Goal: Communication & Community: Answer question/provide support

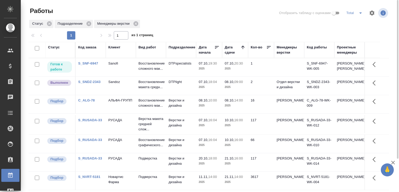
scroll to position [40, 0]
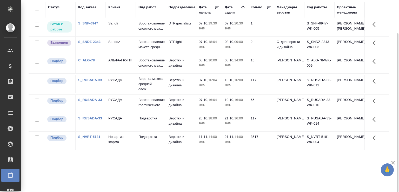
click at [94, 62] on link "C_ALG-78" at bounding box center [86, 60] width 17 height 4
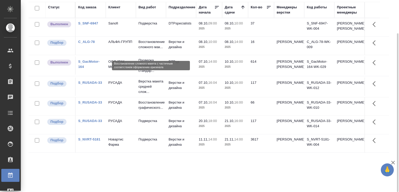
click at [161, 50] on p "Восстановление сложного мак..." at bounding box center [151, 44] width 25 height 10
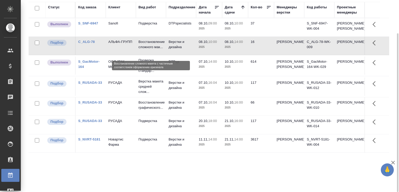
click at [161, 50] on p "Восстановление сложного мак..." at bounding box center [151, 44] width 25 height 10
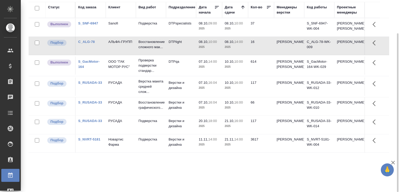
click at [67, 180] on div "Статус Код заказа Клиент Вид работ Подразделение Дата начала Дата сдачи Кол-во …" at bounding box center [209, 95] width 361 height 187
click at [94, 104] on link "S_RUSADA-33" at bounding box center [90, 102] width 24 height 4
click at [68, 171] on div "Статус Код заказа Клиент Вид работ Подразделение Дата начала Дата сдачи Кол-во …" at bounding box center [209, 95] width 361 height 187
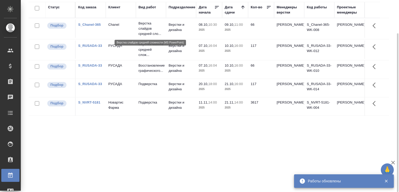
click at [139, 29] on p "Верстка слайдов средней сло..." at bounding box center [151, 29] width 25 height 16
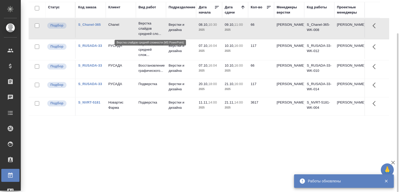
click at [139, 29] on p "Верстка слайдов средней сло..." at bounding box center [151, 29] width 25 height 16
click at [70, 136] on div "Статус Код заказа Клиент Вид работ Подразделение Дата начала Дата сдачи Кол-во …" at bounding box center [209, 95] width 361 height 187
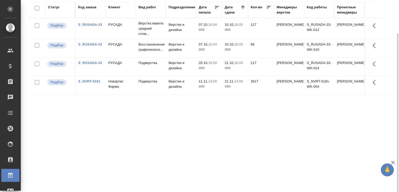
click at [70, 134] on div "Статус Код заказа Клиент Вид работ Подразделение Дата начала Дата сдачи Кол-во …" at bounding box center [209, 95] width 361 height 187
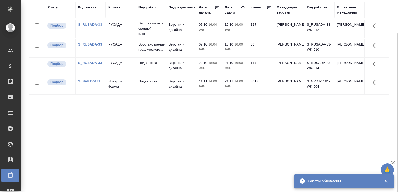
click at [165, 155] on div "Статус Код заказа Клиент Вид работ Подразделение Дата начала Дата сдачи Кол-во …" at bounding box center [209, 95] width 361 height 187
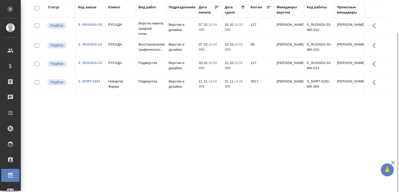
click at [165, 155] on div "Статус Код заказа Клиент Вид работ Подразделение Дата начала Дата сдачи Кол-во …" at bounding box center [209, 95] width 361 height 187
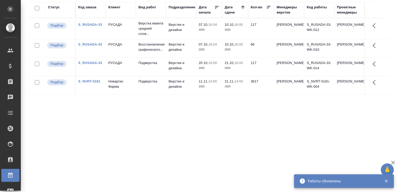
click at [55, 136] on div "Статус Код заказа Клиент Вид работ Подразделение Дата начала Дата сдачи Кол-во …" at bounding box center [209, 95] width 361 height 187
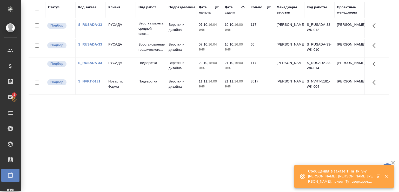
click at [55, 136] on div "Статус Код заказа Клиент Вид работ Подразделение Дата начала Дата сдачи Кол-во …" at bounding box center [209, 95] width 361 height 187
click at [388, 176] on icon "button" at bounding box center [386, 176] width 5 height 5
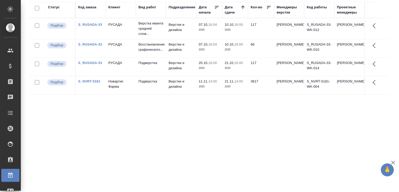
click at [393, 163] on icon "button" at bounding box center [393, 163] width 4 height 4
click at [147, 118] on div "Статус Код заказа Клиент Вид работ Подразделение Дата начала Дата сдачи Кол-во …" at bounding box center [209, 95] width 361 height 187
click at [58, 119] on div "Статус Код заказа Клиент Вид работ Подразделение Дата начала Дата сдачи Кол-во …" at bounding box center [209, 95] width 361 height 187
click at [47, 108] on div "Статус Код заказа Клиент Вид работ Подразделение Дата начала Дата сдачи Кол-во …" at bounding box center [209, 95] width 361 height 187
click at [44, 108] on div "Статус Код заказа Клиент Вид работ Подразделение Дата начала Дата сдачи Кол-во …" at bounding box center [209, 95] width 361 height 187
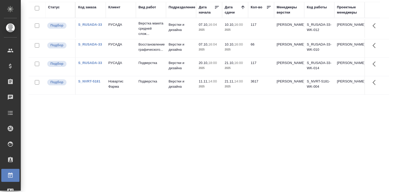
click at [44, 116] on div "Статус Код заказа Клиент Вид работ Подразделение Дата начала Дата сдачи Кол-во …" at bounding box center [209, 95] width 361 height 187
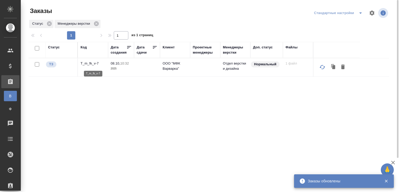
click at [93, 64] on p "T_m_fk_v-7" at bounding box center [93, 63] width 25 height 5
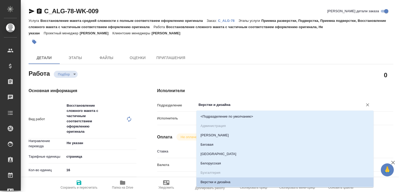
click at [204, 104] on input "Верстки и дизайна" at bounding box center [276, 105] width 157 height 6
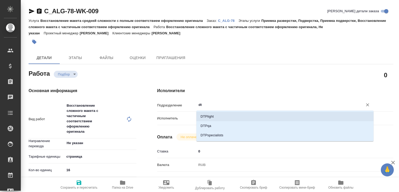
click at [207, 116] on li "DTPlight" at bounding box center [284, 116] width 177 height 9
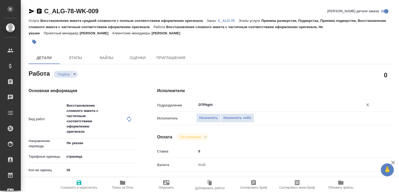
type input "DTPlight"
click at [79, 187] on span "Сохранить и пересчитать" at bounding box center [79, 188] width 37 height 4
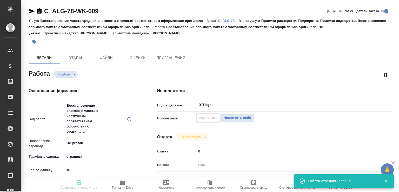
type input "recruiting"
type input "Не указан"
type input "5a8b1489cc6b4906c91bfdb2"
type input "16"
type input "yr-fn"
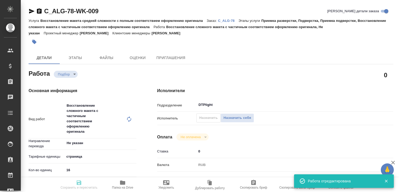
type input "5f647205b73bc97568ca66bf"
checkbox input "true"
type input "08.10.2025 10:00"
type input "08.10.2025 14:00"
type input "13.10.2025 14:00"
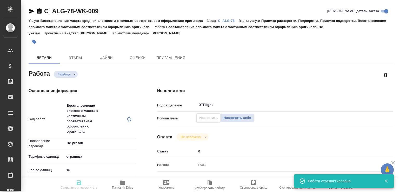
type input "DTPlight"
type input "notPayed"
type input "0"
type input "RUB"
type input "Баданян Артак"
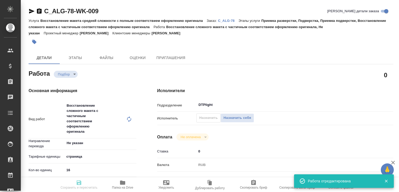
type input "C_ALG-78"
type input "Восстановление макета средней сложности с полным соответствием оформлению ориги…"
type input "Приемка разверстки, Подверстка, Приемка подверстки, Восстановление сложного мак…"
type input "Зайцева Светлана"
type input "[PERSON_NAME]"
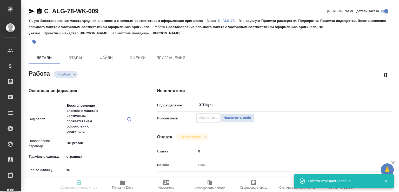
type input "/Clients/АЛЬФА-ГРУПП/Orders/C_ALG-78"
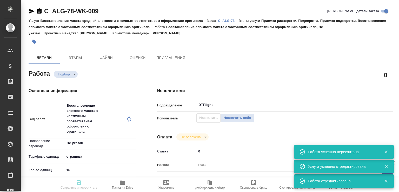
type input "recruiting"
type input "Не указан"
type input "5a8b1489cc6b4906c91bfdb2"
type input "16"
type input "yr-fn"
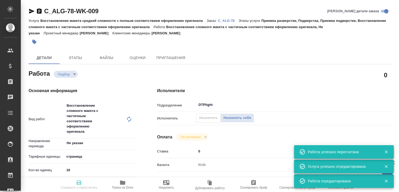
type input "5f647205b73bc97568ca66bf"
checkbox input "true"
type input "08.10.2025 10:00"
type input "08.10.2025 14:00"
type input "13.10.2025 14:00"
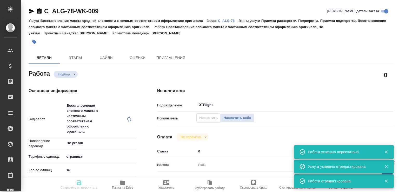
type input "DTPlight"
type input "notPayed"
type input "0"
type input "RUB"
type input "Баданян Артак"
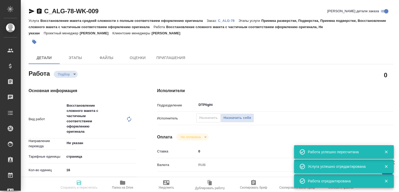
type input "C_ALG-78"
type input "Восстановление макета средней сложности с полным соответствием оформлению ориги…"
type input "Приемка разверстки, Подверстка, Приемка подверстки, Восстановление сложного мак…"
type input "Зайцева Светлана"
type input "[PERSON_NAME]"
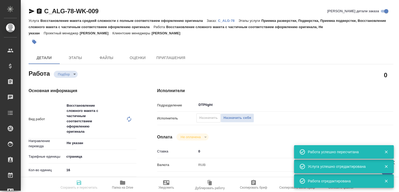
type input "/Clients/АЛЬФА-ГРУПП/Orders/C_ALG-78"
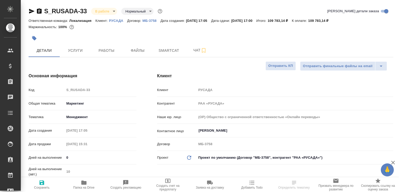
select select "RU"
click at [88, 187] on span "Папка на Drive" at bounding box center [83, 188] width 21 height 4
select select "RU"
type textarea "x"
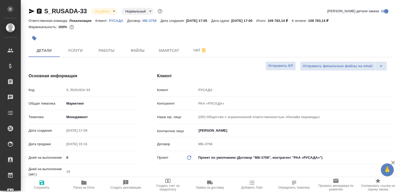
type textarea "x"
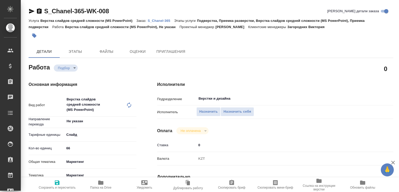
type textarea "x"
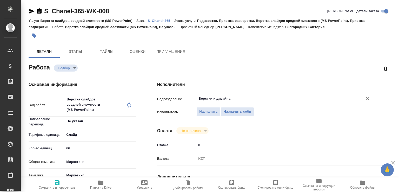
type textarea "x"
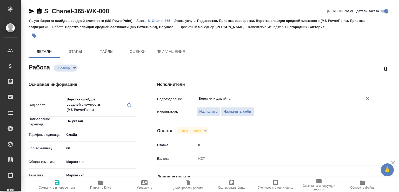
type textarea "x"
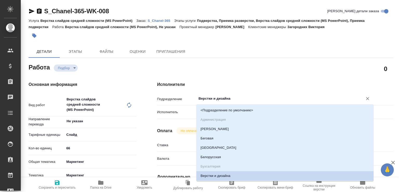
click at [220, 98] on input "Верстки и дизайна" at bounding box center [276, 98] width 157 height 6
type input "ы"
type textarea "x"
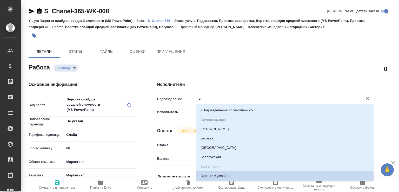
type textarea "x"
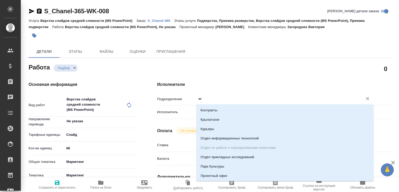
type textarea "x"
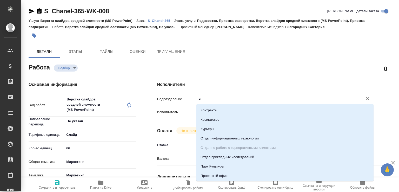
drag, startPoint x: 220, startPoint y: 98, endPoint x: 188, endPoint y: 99, distance: 31.2
click at [188, 99] on div "Подразделение ы ​" at bounding box center [275, 98] width 236 height 9
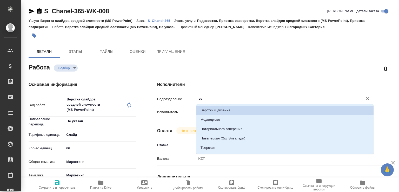
drag, startPoint x: 211, startPoint y: 102, endPoint x: 191, endPoint y: 101, distance: 20.3
click at [191, 101] on div "Подразделение ве ​" at bounding box center [275, 98] width 236 height 9
drag, startPoint x: 207, startPoint y: 99, endPoint x: 195, endPoint y: 95, distance: 13.0
click at [195, 95] on div "Подразделение ве ​" at bounding box center [275, 98] width 236 height 9
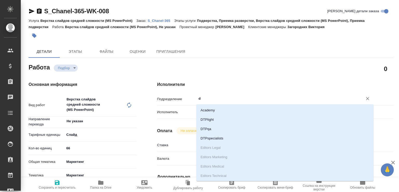
type input "dt"
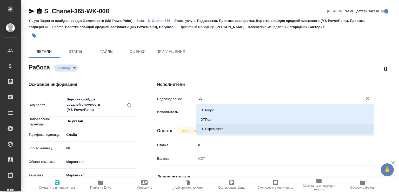
click at [214, 128] on li "DTPspecialists" at bounding box center [284, 128] width 177 height 9
type textarea "x"
type input "DTPspecialists"
type textarea "x"
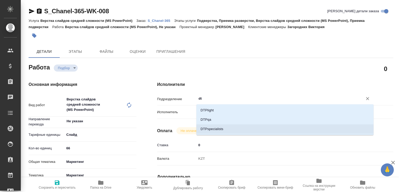
type textarea "x"
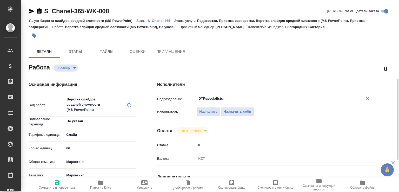
scroll to position [55, 0]
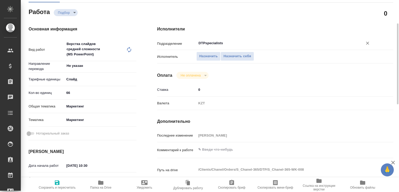
type input "DTPspecialists"
click at [68, 186] on span "Сохранить и пересчитать" at bounding box center [57, 188] width 37 height 4
type textarea "x"
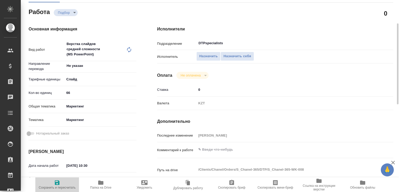
type textarea "x"
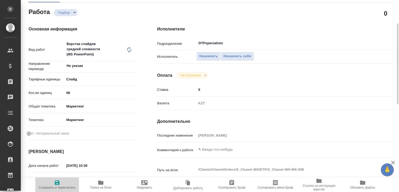
type textarea "x"
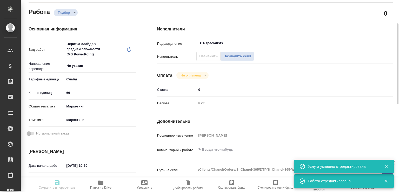
type input "recruiting"
type textarea "Верстка слайдов средней сложности (MS PowerPoint)"
type textarea "x"
type input "Не указан"
type input "5ca1acf853b22f58dad1d151"
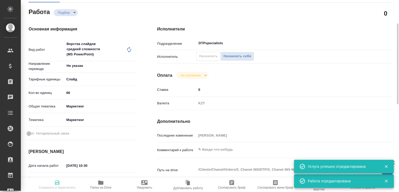
type input "66"
type input "marketing"
type input "5a8b8b956a9677013d343d63"
type input "08.10.2025 10:30"
type input "09.10.2025 11:00"
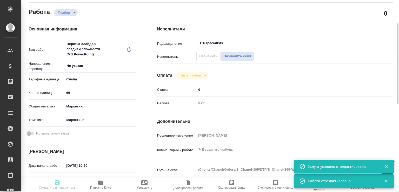
type input "17.10.2025 17:00"
type input "DTPspecialists"
type input "notPayed"
type input "0"
type input "KZT"
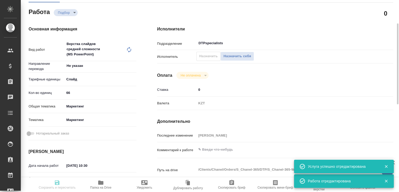
type input "[PERSON_NAME]"
type textarea "x"
type textarea "/Clients/Chanel/Orders/S_Chanel-365/DTP/S_Chanel-365-WK-008"
type textarea "x"
type input "S_Chanel-365"
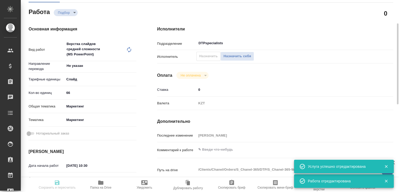
type input "Верстка слайдов средней сложности (MS PowerPoint)"
type input "Подверстка, Приемка разверстки, Верстка слайдов средней сложности (MS PowerPoin…"
type input "Загородних Виктория"
type input "[PERSON_NAME]"
type input "/Clients/Chanel/Orders/S_Chanel-365"
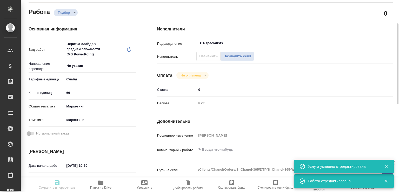
type textarea "x"
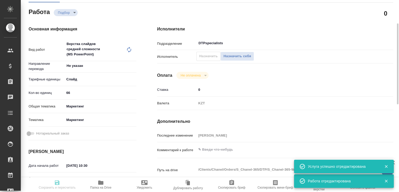
type textarea "x"
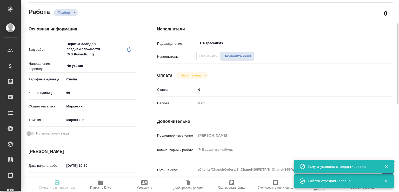
type textarea "x"
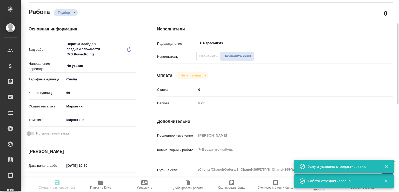
type textarea "x"
type input "recruiting"
type textarea "Верстка слайдов средней сложности (MS PowerPoint)"
type textarea "x"
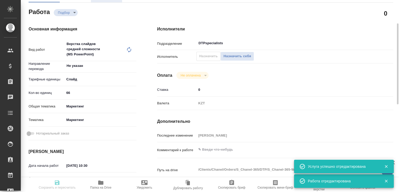
type input "Не указан"
type input "5ca1acf853b22f58dad1d151"
type input "66"
type input "marketing"
type input "5a8b8b956a9677013d343d63"
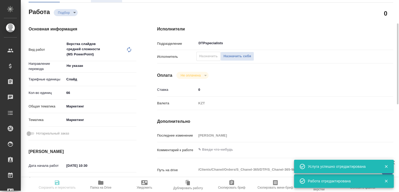
type input "08.10.2025 10:30"
type input "09.10.2025 11:00"
type input "17.10.2025 17:00"
type input "DTPspecialists"
type input "notPayed"
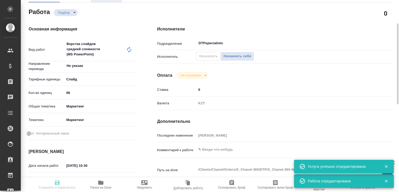
type input "0"
type input "KZT"
type input "Муталимов Марк"
type textarea "x"
type textarea "/Clients/Chanel/Orders/S_Chanel-365/DTP/S_Chanel-365-WK-008"
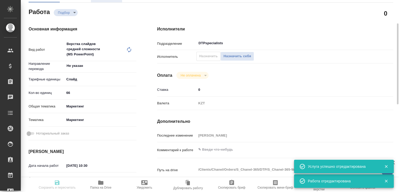
type textarea "x"
type input "S_Chanel-365"
type input "Верстка слайдов средней сложности (MS PowerPoint)"
type input "Подверстка, Приемка разверстки, Верстка слайдов средней сложности (MS PowerPoin…"
type input "Загородних Виктория"
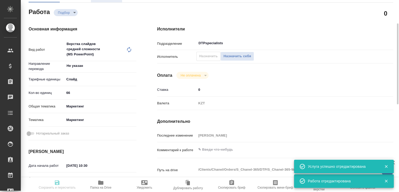
type input "[PERSON_NAME]"
type input "/Clients/Chanel/Orders/S_Chanel-365"
type textarea "x"
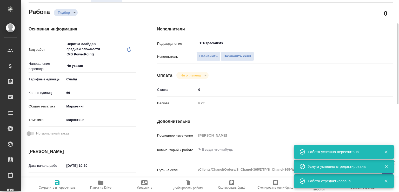
type textarea "x"
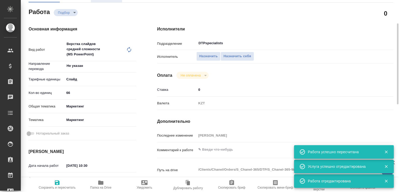
type textarea "x"
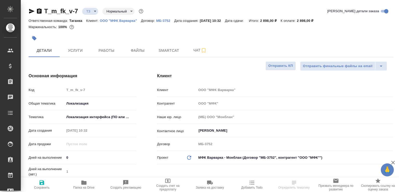
select select "RU"
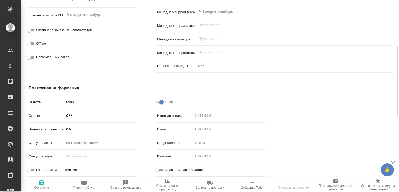
scroll to position [222, 0]
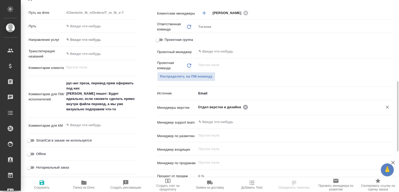
click at [245, 106] on icon at bounding box center [245, 106] width 5 height 5
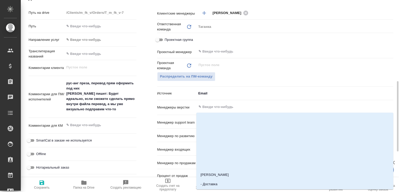
click at [245, 106] on input "text" at bounding box center [286, 107] width 176 height 6
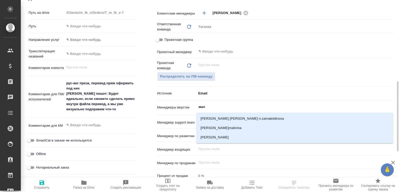
type input "мало"
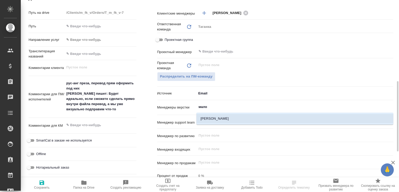
click at [243, 120] on li "[PERSON_NAME]" at bounding box center [294, 118] width 197 height 9
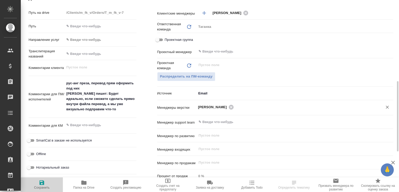
click at [47, 182] on span "Сохранить" at bounding box center [42, 184] width 36 height 10
select select "RU"
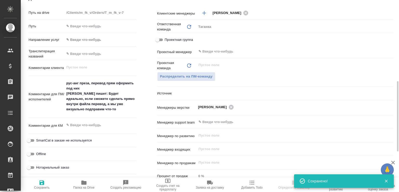
type textarea "x"
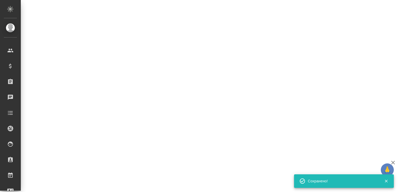
select select "RU"
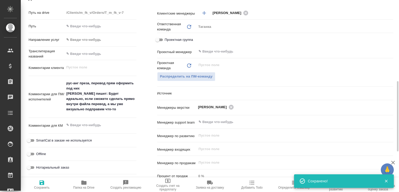
type textarea "x"
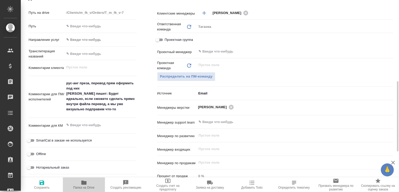
click at [87, 187] on span "Папка на Drive" at bounding box center [83, 188] width 21 height 4
type textarea "x"
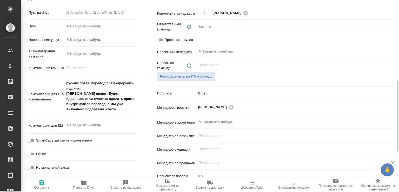
type textarea "x"
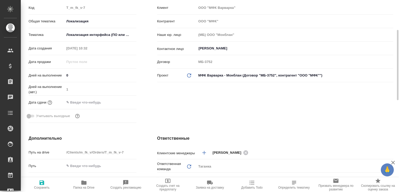
scroll to position [0, 0]
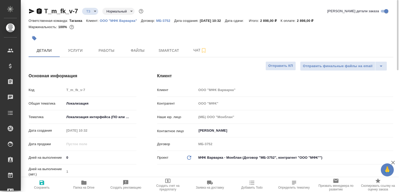
click at [36, 12] on icon "button" at bounding box center [39, 11] width 6 height 6
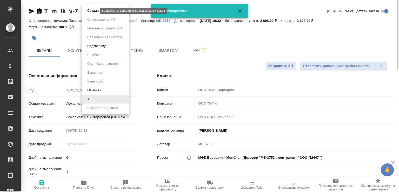
click at [91, 10] on body "🙏 .cls-1 fill:#fff; AWATERA Малофеева Екатерина e.malofeeva Клиенты Спецификаци…" at bounding box center [199, 96] width 399 height 192
click at [91, 10] on button "Создан" at bounding box center [93, 11] width 15 height 6
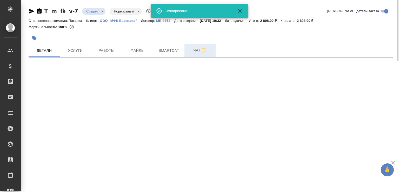
select select "RU"
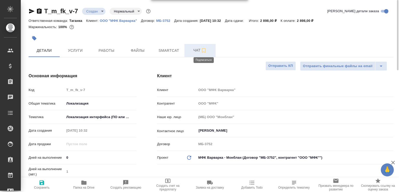
type textarea "x"
click at [197, 48] on span "Чат" at bounding box center [200, 50] width 25 height 6
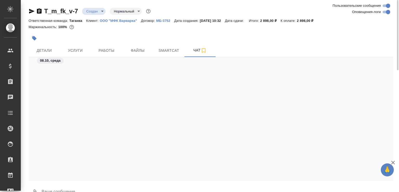
scroll to position [190, 0]
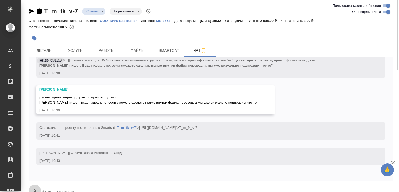
click at [35, 186] on button "0" at bounding box center [35, 192] width 12 height 18
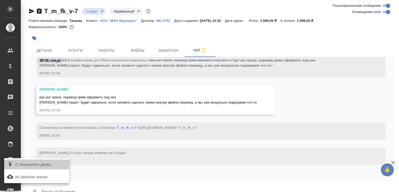
click at [45, 165] on span "С локального диска" at bounding box center [32, 164] width 35 height 6
click at [0, 0] on input "С локального диска" at bounding box center [0, 0] width 0 height 0
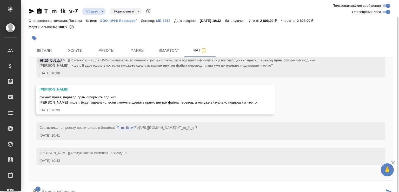
scroll to position [9, 0]
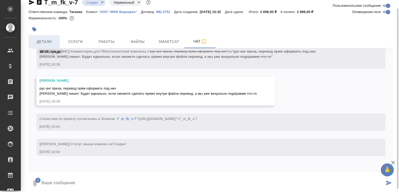
click at [47, 37] on button "Детали" at bounding box center [44, 41] width 31 height 13
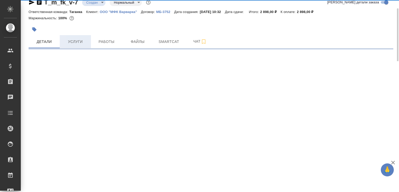
select select "RU"
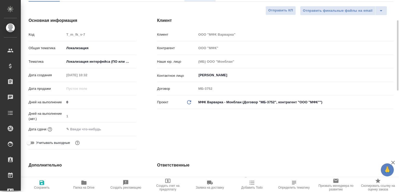
scroll to position [111, 0]
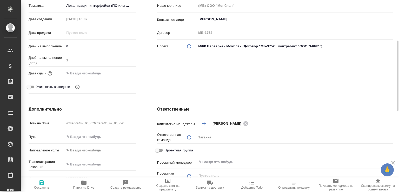
click at [192, 51] on div "Проект Обновить данные МФК Варварка - Монблан (Договор "МБ-3752", контрагент "О…" at bounding box center [275, 49] width 236 height 14
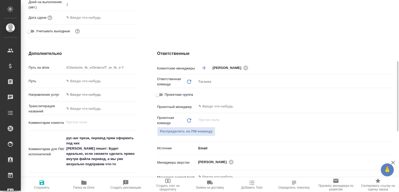
scroll to position [1, 0]
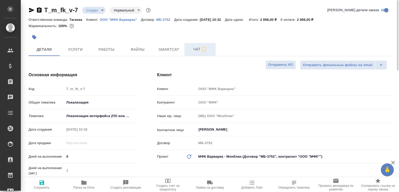
click at [193, 49] on span "Чат" at bounding box center [200, 49] width 25 height 6
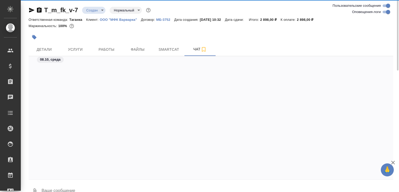
scroll to position [190, 0]
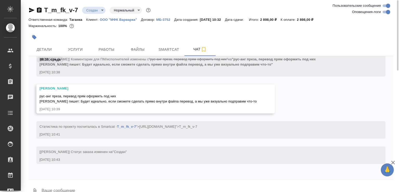
click at [35, 185] on button "0" at bounding box center [35, 191] width 12 height 18
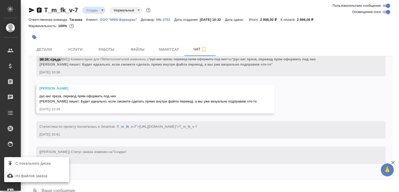
click at [42, 165] on span "С локального диска" at bounding box center [32, 163] width 35 height 6
click at [0, 0] on input "С локального диска" at bounding box center [0, 0] width 0 height 0
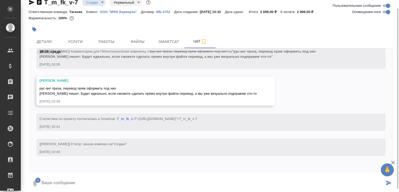
click at [387, 182] on icon "submit" at bounding box center [388, 182] width 5 height 5
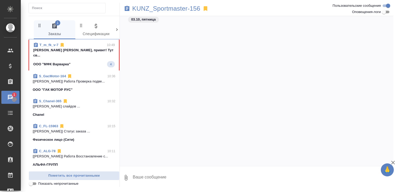
scroll to position [241, 0]
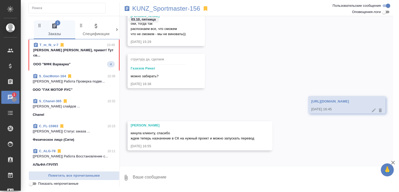
click at [88, 61] on div "ООО "МФК Варварка" 4" at bounding box center [74, 64] width 82 height 6
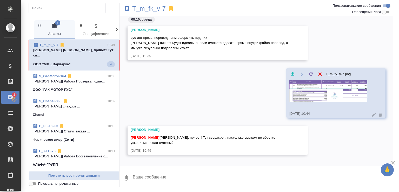
scroll to position [0, 0]
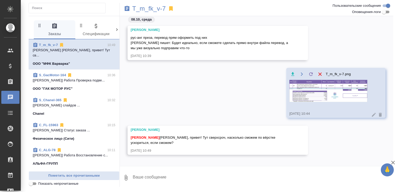
click at [175, 172] on textarea at bounding box center [262, 178] width 261 height 18
type textarea "Ну часа 2 на развёрстку точно надо"
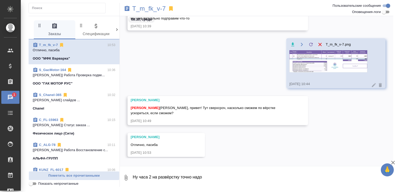
click at [91, 79] on span "S_GacMotor-164 10:36 [[PERSON_NAME]] Работа Проверка подве... ООО "ГАК МОТОР РУ…" at bounding box center [74, 76] width 83 height 19
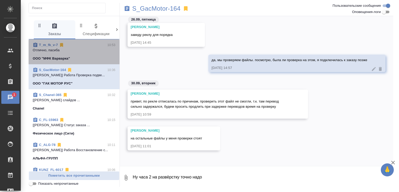
click at [85, 55] on span "T_m_fk_v-7 10:53 Отлично, пасиба ООО "МФК Варварка"" at bounding box center [74, 51] width 83 height 19
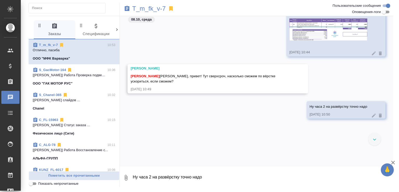
scroll to position [6, 0]
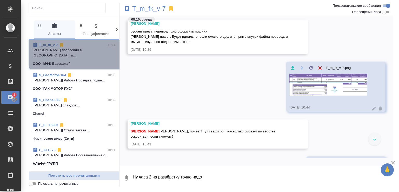
click at [82, 50] on p "[PERSON_NAME] попросили в [GEOGRAPHIC_DATA] та..." at bounding box center [74, 53] width 83 height 10
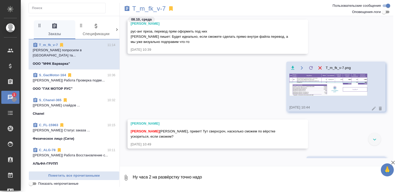
click at [375, 139] on icon at bounding box center [374, 140] width 3 height 2
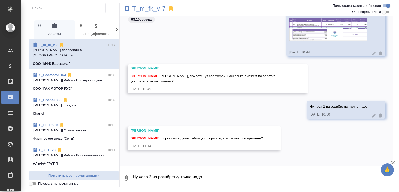
click at [257, 178] on textarea "Ну часа 2 на развёрстку точно надо" at bounding box center [262, 178] width 261 height 18
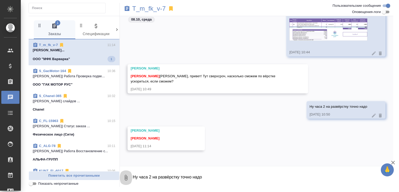
click at [127, 179] on icon "button" at bounding box center [126, 177] width 6 height 6
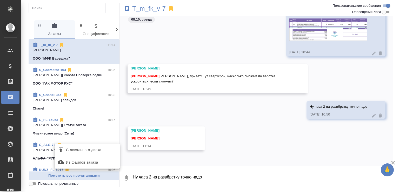
click at [101, 148] on span "С локального диска" at bounding box center [83, 150] width 35 height 6
click at [0, 0] on input "С локального диска" at bounding box center [0, 0] width 0 height 0
click at [385, 179] on button "submit" at bounding box center [389, 178] width 9 height 18
click at [393, 162] on icon "button" at bounding box center [393, 163] width 4 height 4
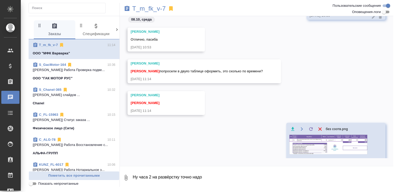
scroll to position [180, 0]
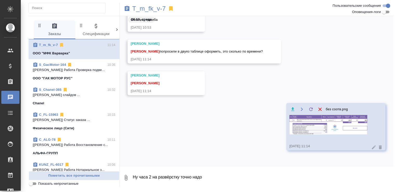
click at [149, 179] on textarea "Ну часа 2 на развёрстку точно надо" at bounding box center [262, 178] width 261 height 18
type textarea "тогда мин 40 или меньше"
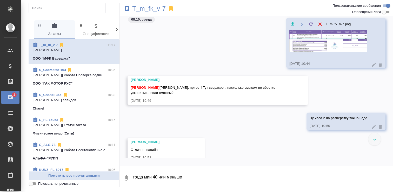
scroll to position [106, 0]
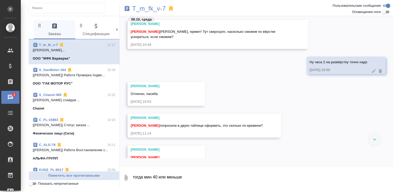
click at [369, 137] on div at bounding box center [375, 139] width 12 height 12
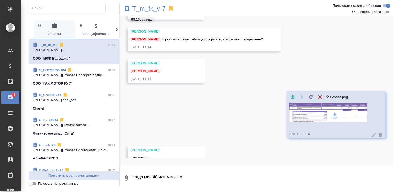
scroll to position [212, 0]
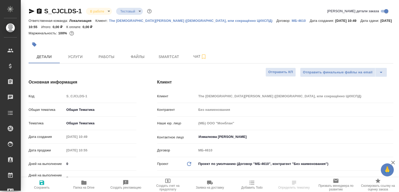
select select "RU"
type input "[PERSON_NAME] [PERSON_NAME]"
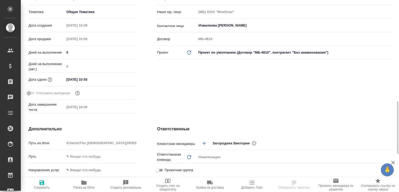
scroll to position [222, 0]
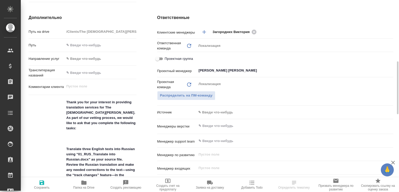
click at [87, 188] on span "Папка на Drive" at bounding box center [83, 188] width 21 height 4
select select "RU"
type textarea "x"
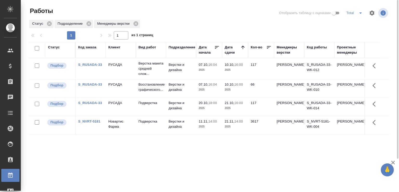
click at [168, 12] on div at bounding box center [211, 13] width 122 height 12
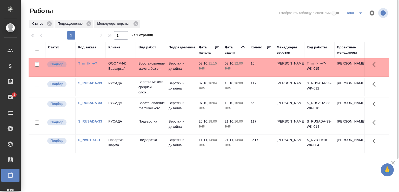
click at [168, 12] on div at bounding box center [211, 13] width 122 height 12
click at [162, 69] on p "Восстановление макета без с..." at bounding box center [151, 66] width 25 height 10
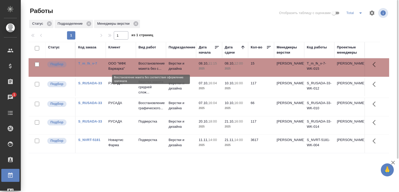
click at [162, 69] on p "Восстановление макета без с..." at bounding box center [151, 66] width 25 height 10
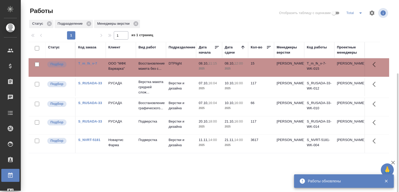
scroll to position [40, 0]
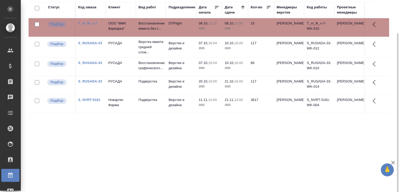
click at [51, 146] on div "Статус Код заказа Клиент Вид работ Подразделение Дата начала Дата сдачи Кол-во …" at bounding box center [209, 95] width 361 height 187
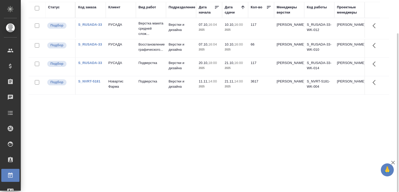
click at [48, 144] on div "Статус Код заказа Клиент Вид работ Подразделение Дата начала Дата сдачи Кол-во …" at bounding box center [209, 95] width 361 height 187
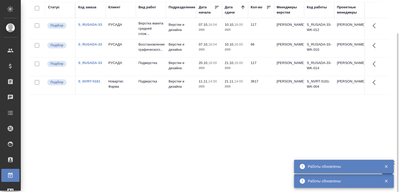
click at [65, 139] on div "Статус Код заказа Клиент Вид работ Подразделение Дата начала Дата сдачи Кол-во …" at bounding box center [209, 95] width 361 height 187
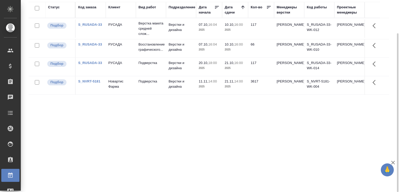
click at [52, 113] on div "Статус Код заказа Клиент Вид работ Подразделение Дата начала Дата сдачи Кол-во …" at bounding box center [209, 95] width 361 height 187
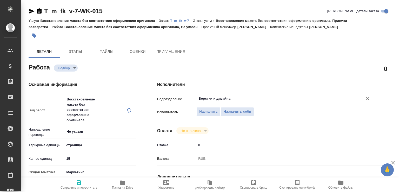
click at [218, 98] on input "Верстки и дизайна" at bounding box center [276, 98] width 157 height 6
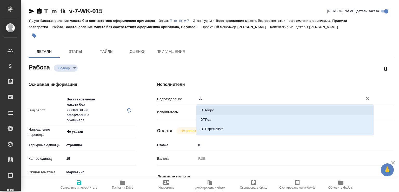
click at [214, 109] on li "DTPlight" at bounding box center [284, 110] width 177 height 9
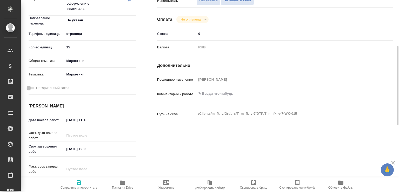
scroll to position [111, 0]
type input "DTPlight"
click at [210, 94] on textarea at bounding box center [284, 93] width 177 height 9
click at [236, 94] on textarea "вытащить текст в двучз тблицу, со стр. 2" at bounding box center [285, 93] width 177 height 9
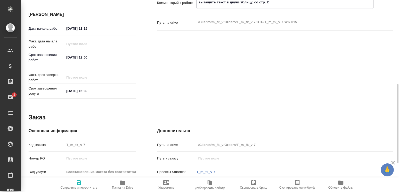
scroll to position [203, 0]
click at [244, 2] on textarea "вытащить текст в двуяз тблицу, со стр. 2" at bounding box center [285, 2] width 177 height 9
click at [284, 4] on textarea "вытащить текст в двуяз таблицу, со стр. 2" at bounding box center [285, 2] width 177 height 9
type textarea "вытащить текст в двуяз таблицу, со стр. 2 с картинок тоже"
click at [82, 179] on icon "button" at bounding box center [79, 182] width 6 height 6
